Goal: Task Accomplishment & Management: Use online tool/utility

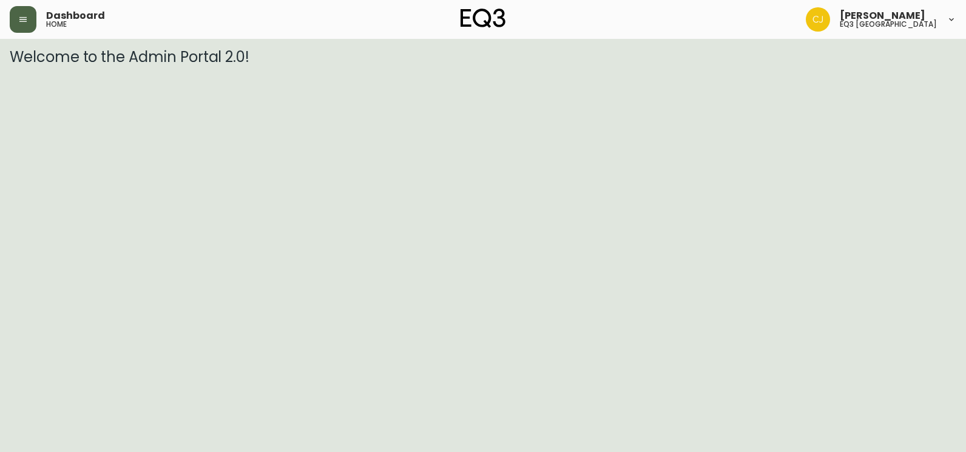
drag, startPoint x: 19, startPoint y: 18, endPoint x: 41, endPoint y: 36, distance: 27.6
click at [20, 19] on icon "button" at bounding box center [23, 20] width 10 height 10
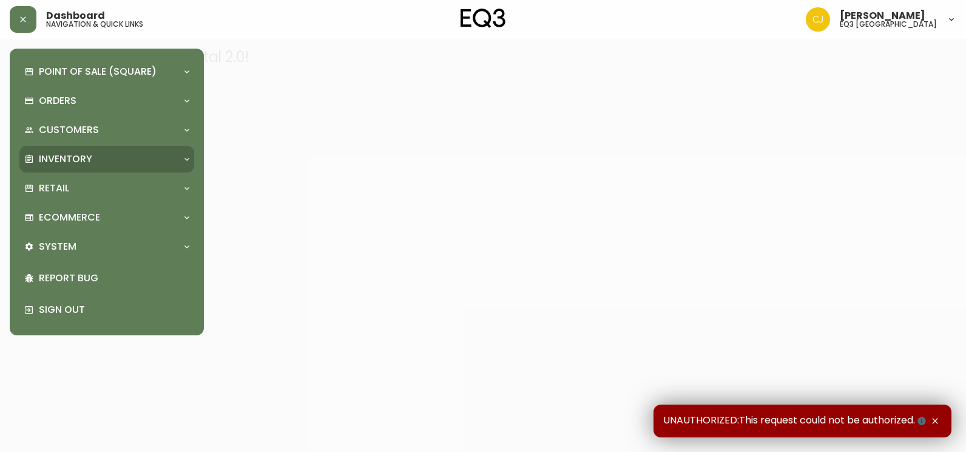
click at [69, 158] on p "Inventory" at bounding box center [65, 158] width 53 height 13
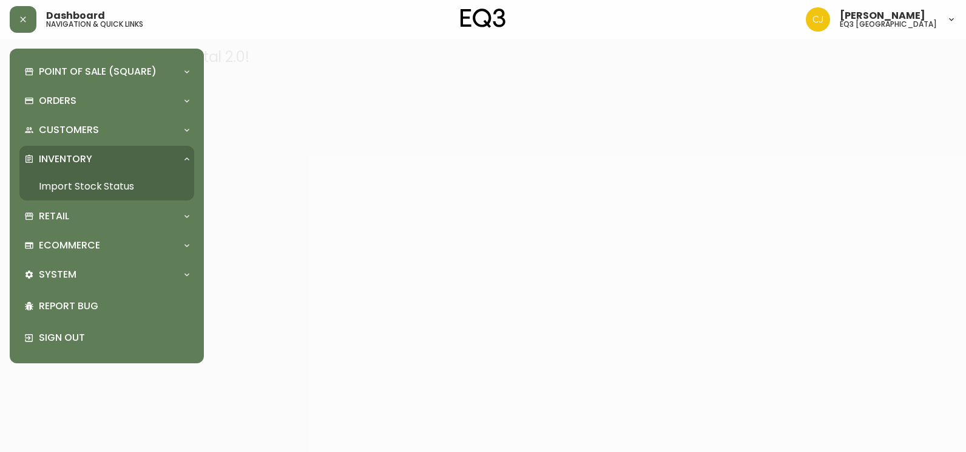
click at [112, 192] on link "Import Stock Status" at bounding box center [106, 186] width 175 height 28
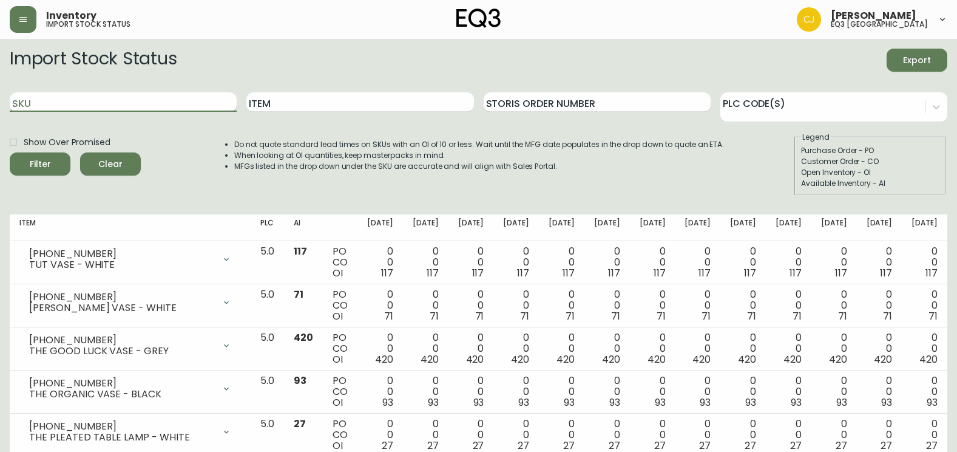
click at [146, 103] on input "SKU" at bounding box center [123, 101] width 227 height 19
paste input "3020-422-45-A"
type input "3020-422-45-A"
click at [10, 152] on button "Filter" at bounding box center [40, 163] width 61 height 23
